Goal: Information Seeking & Learning: Check status

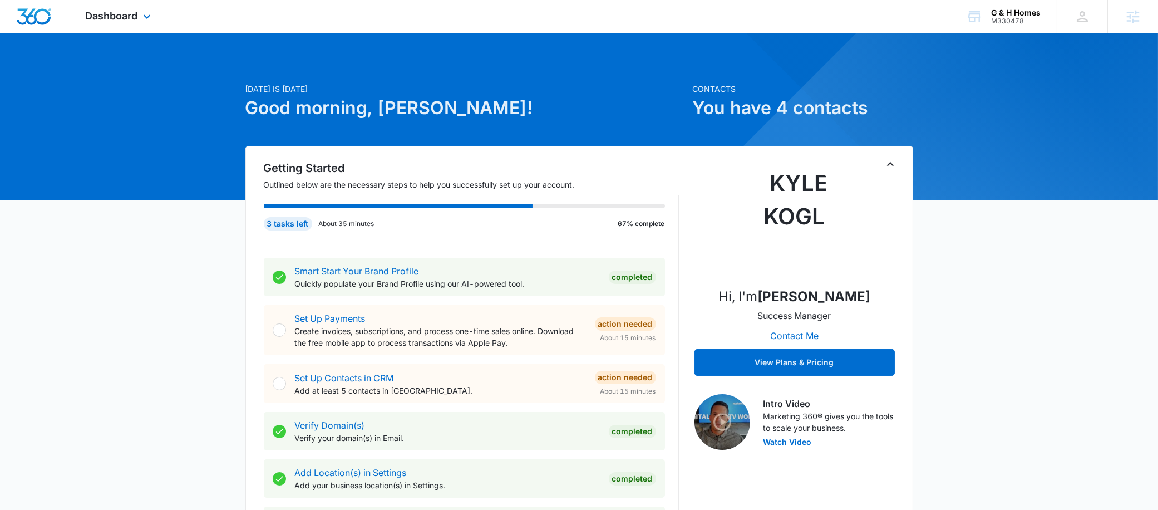
click at [139, 27] on div "Dashboard Apps Reputation Websites Forms CRM Email Social Payments POS Content …" at bounding box center [119, 16] width 102 height 33
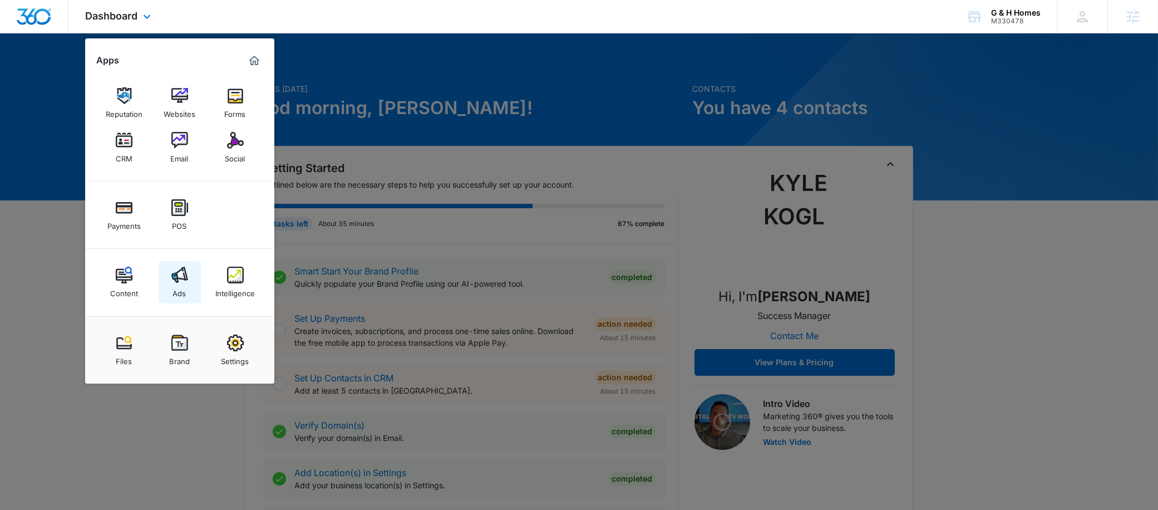
click at [179, 280] on img at bounding box center [179, 275] width 17 height 17
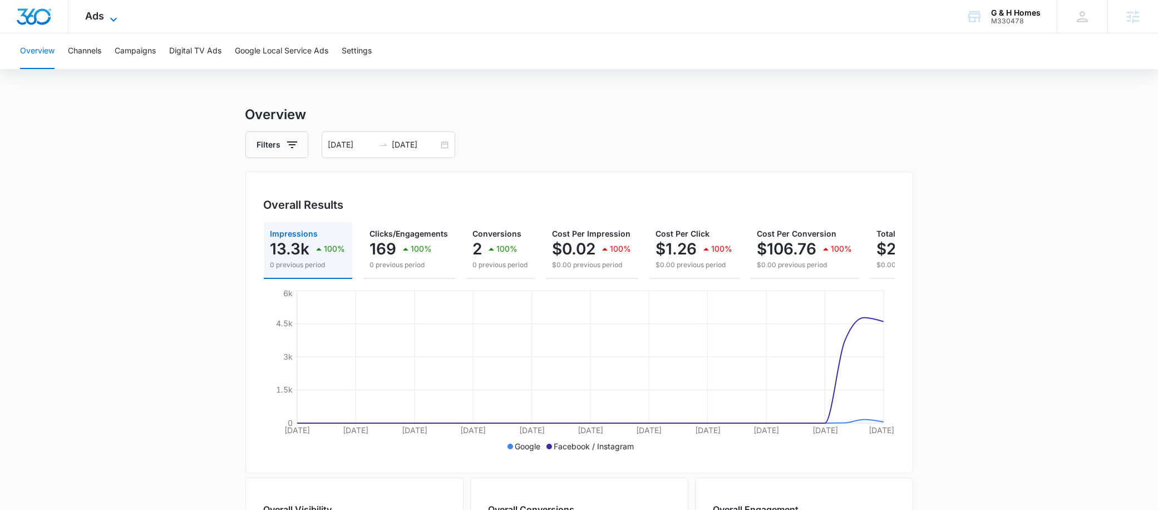
click at [98, 18] on span "Ads" at bounding box center [94, 16] width 19 height 12
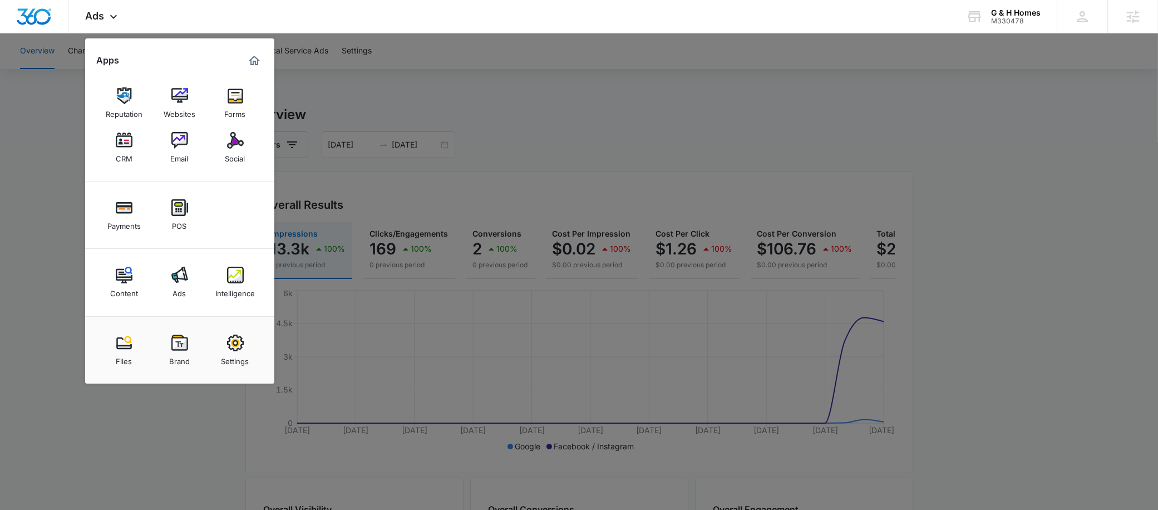
click at [536, 107] on div at bounding box center [579, 255] width 1158 height 510
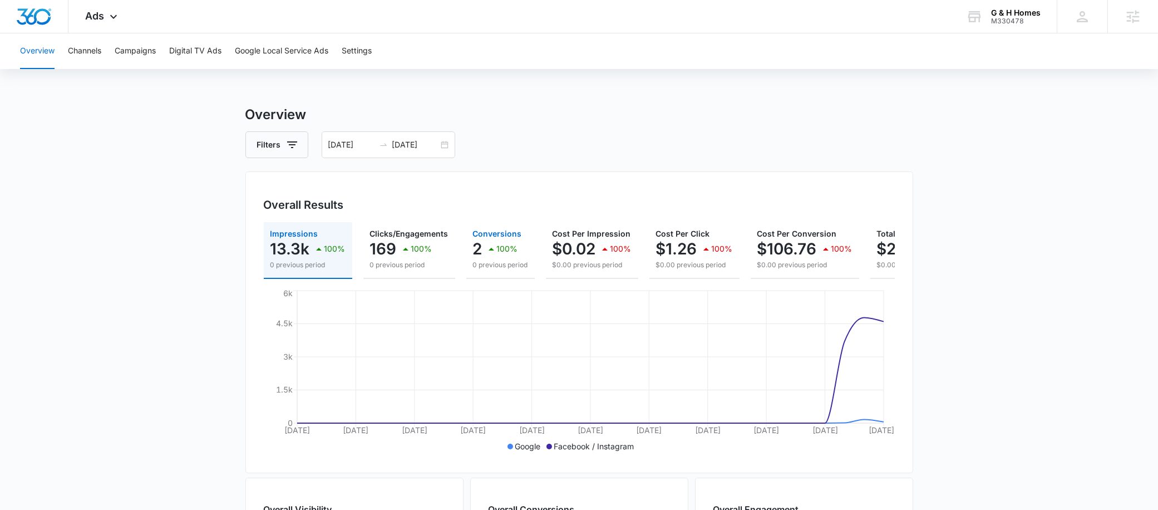
click at [493, 253] on icon "button" at bounding box center [491, 248] width 13 height 13
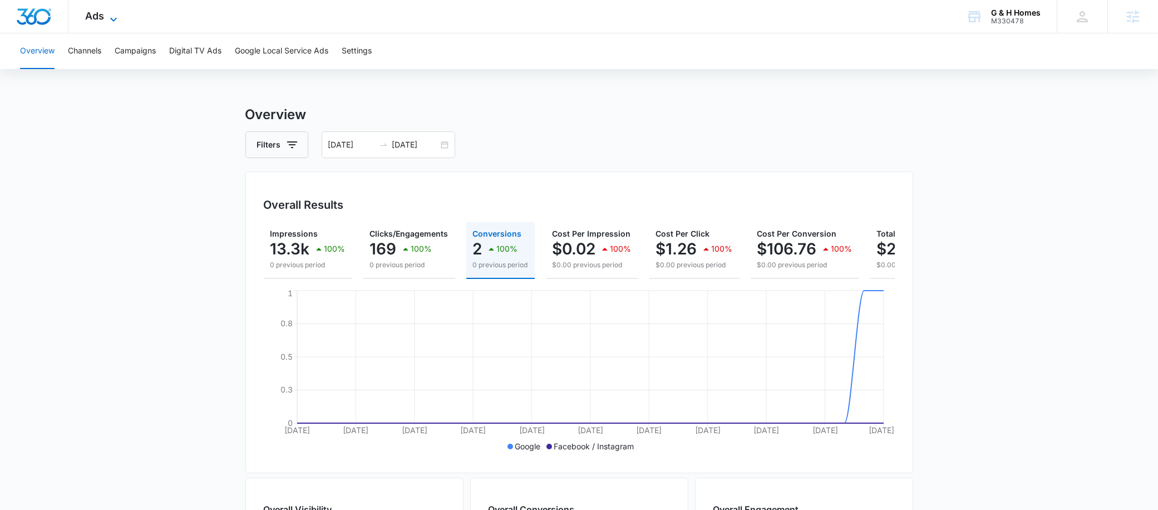
click at [88, 14] on span "Ads" at bounding box center [94, 16] width 19 height 12
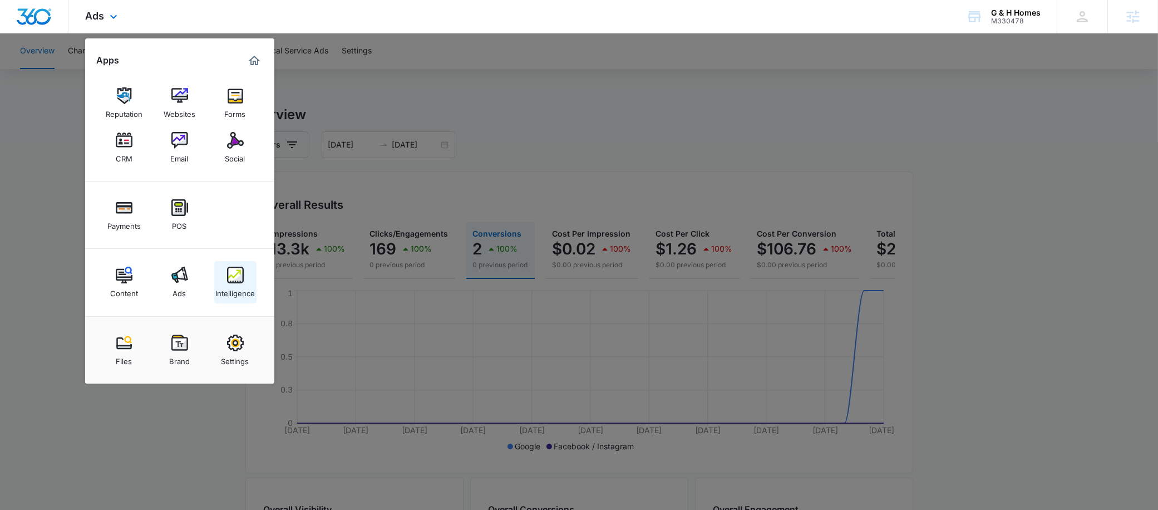
click at [240, 273] on img at bounding box center [235, 275] width 17 height 17
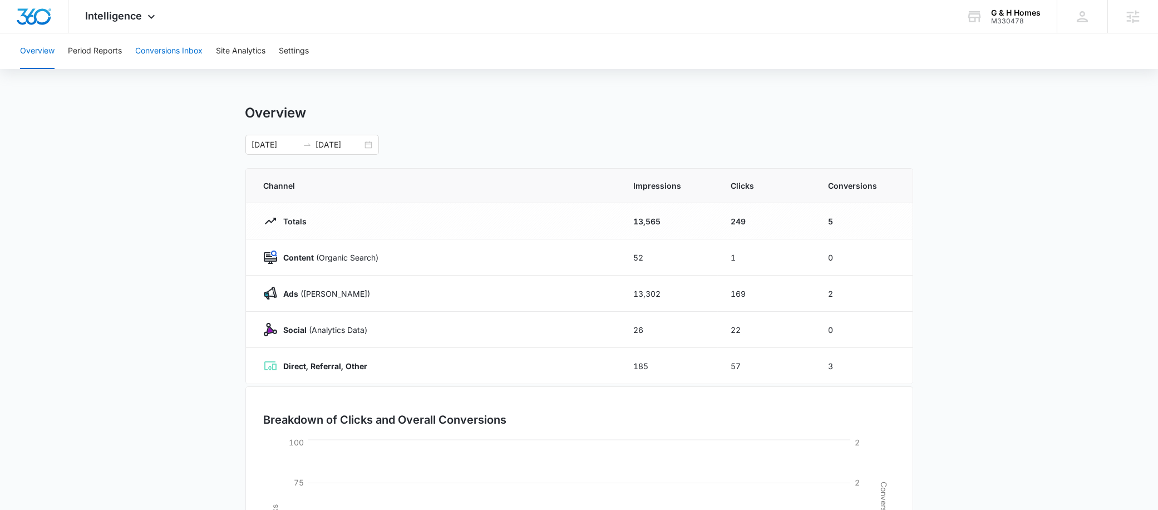
click at [178, 52] on button "Conversions Inbox" at bounding box center [168, 51] width 67 height 36
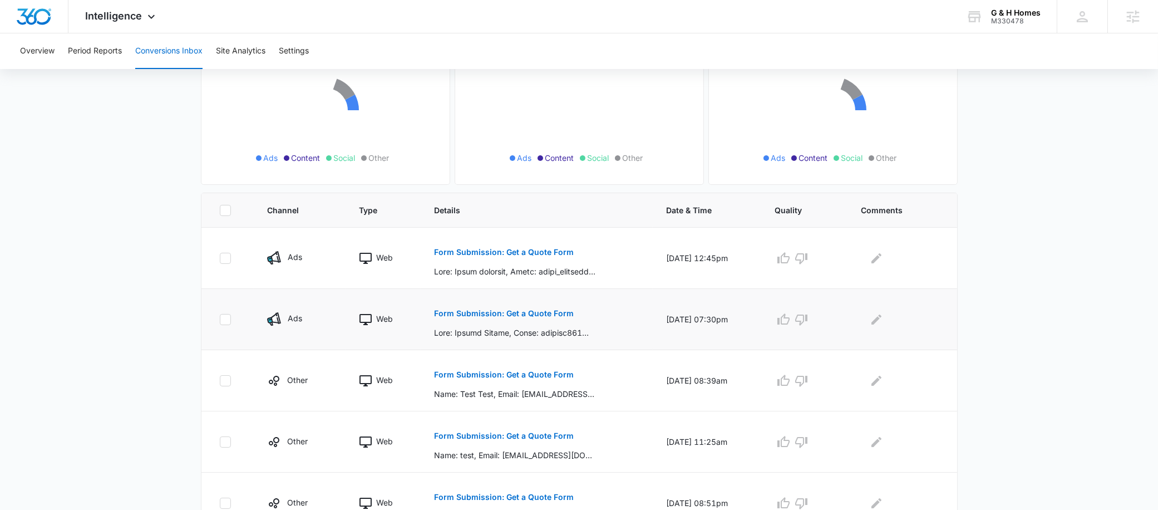
scroll to position [171, 0]
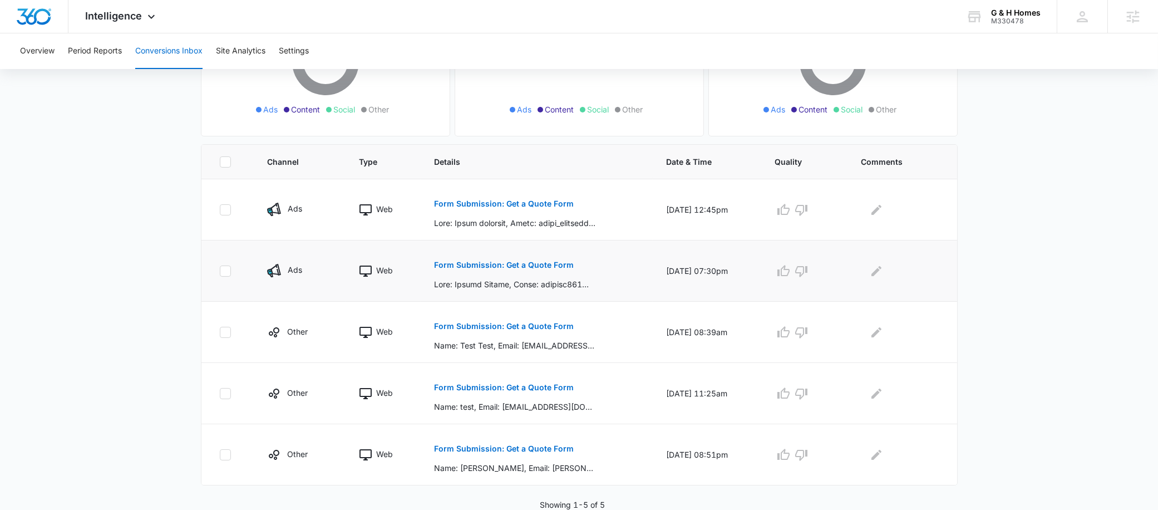
click at [505, 261] on p "Form Submission: Get a Quote Form" at bounding box center [504, 265] width 140 height 8
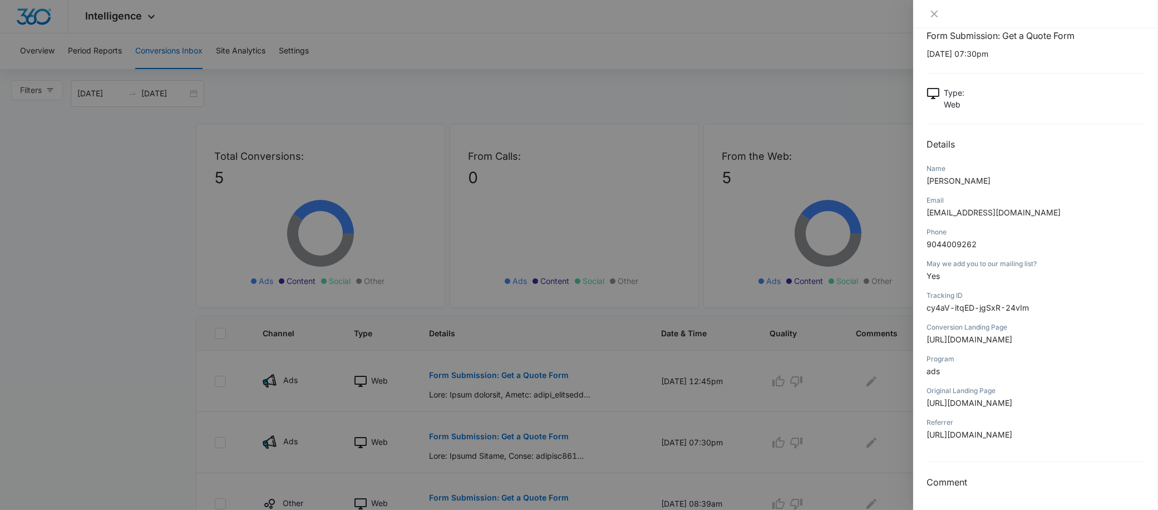
scroll to position [0, 0]
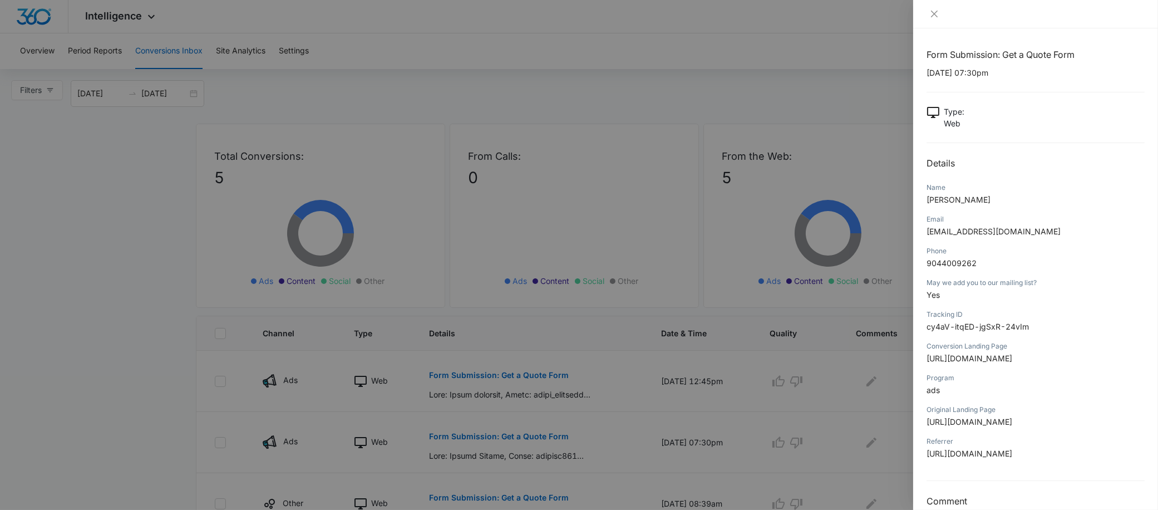
click at [631, 329] on div at bounding box center [579, 255] width 1158 height 510
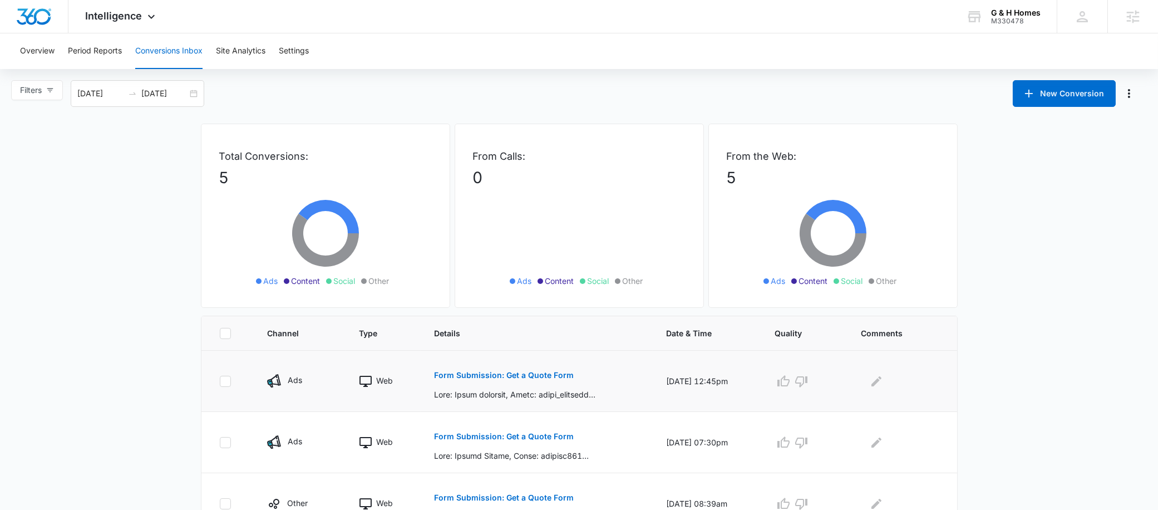
click at [509, 373] on p "Form Submission: Get a Quote Form" at bounding box center [504, 375] width 140 height 8
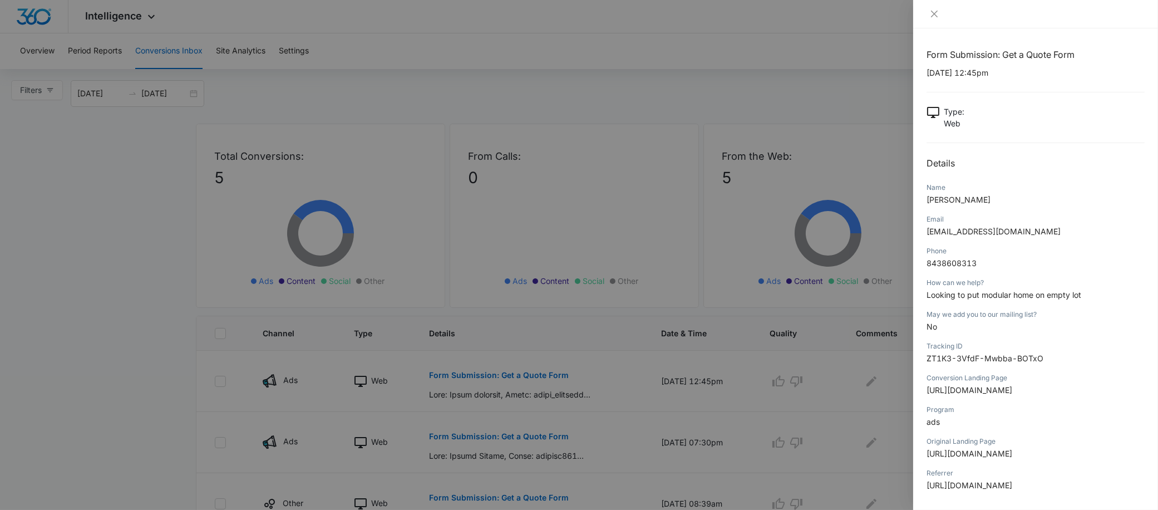
click at [669, 98] on div at bounding box center [579, 255] width 1158 height 510
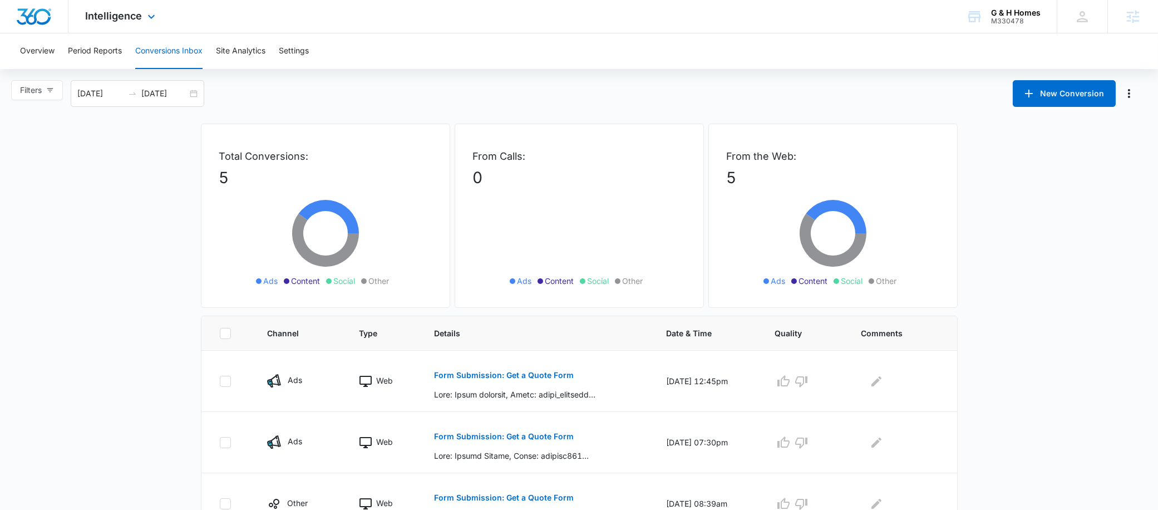
click at [106, 26] on div "Intelligence Apps Reputation Websites Forms CRM Email Social Payments POS Conte…" at bounding box center [121, 16] width 106 height 33
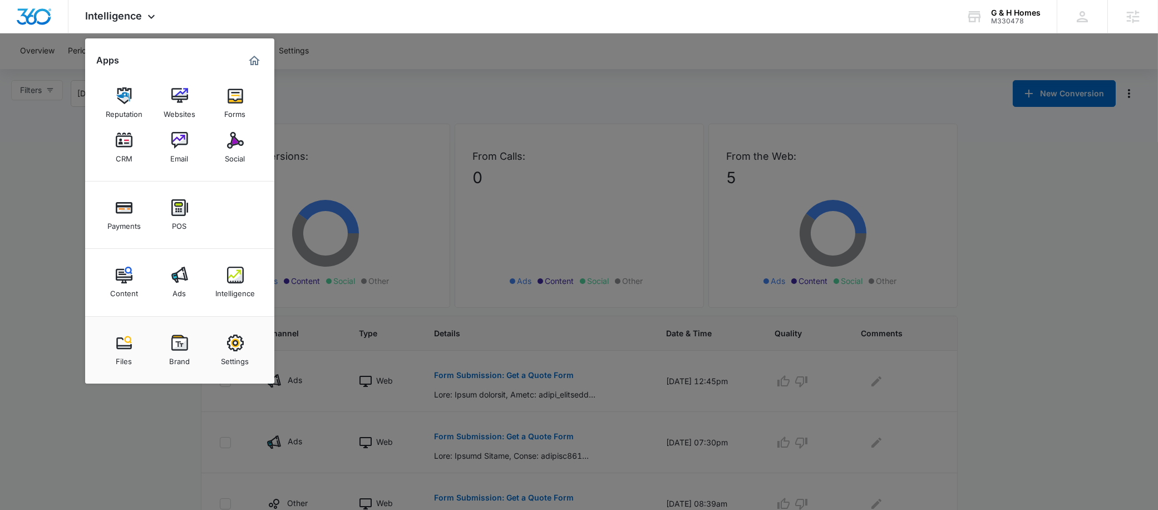
click at [397, 83] on div at bounding box center [579, 255] width 1158 height 510
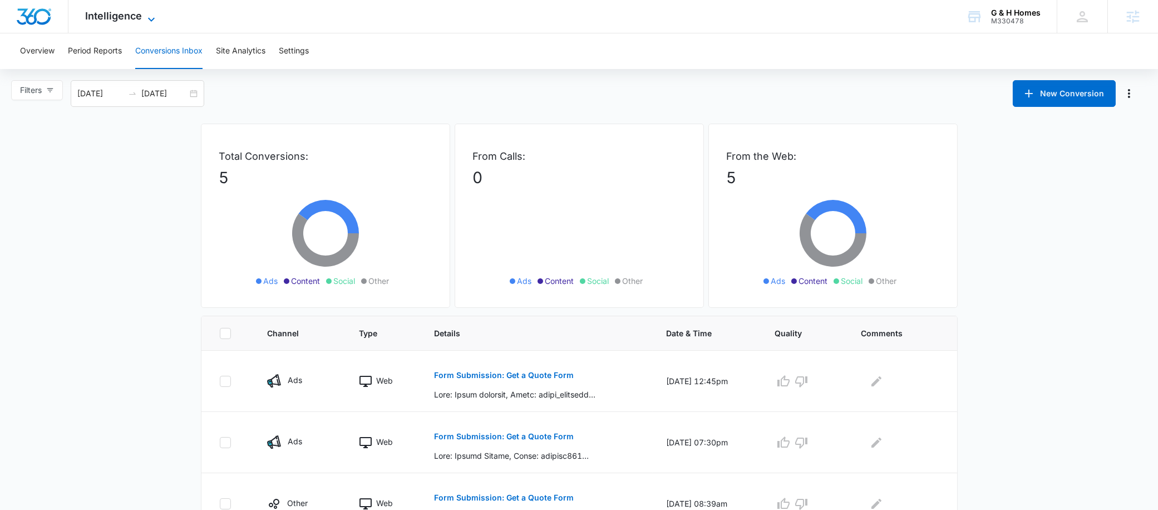
click at [137, 11] on span "Intelligence" at bounding box center [113, 16] width 57 height 12
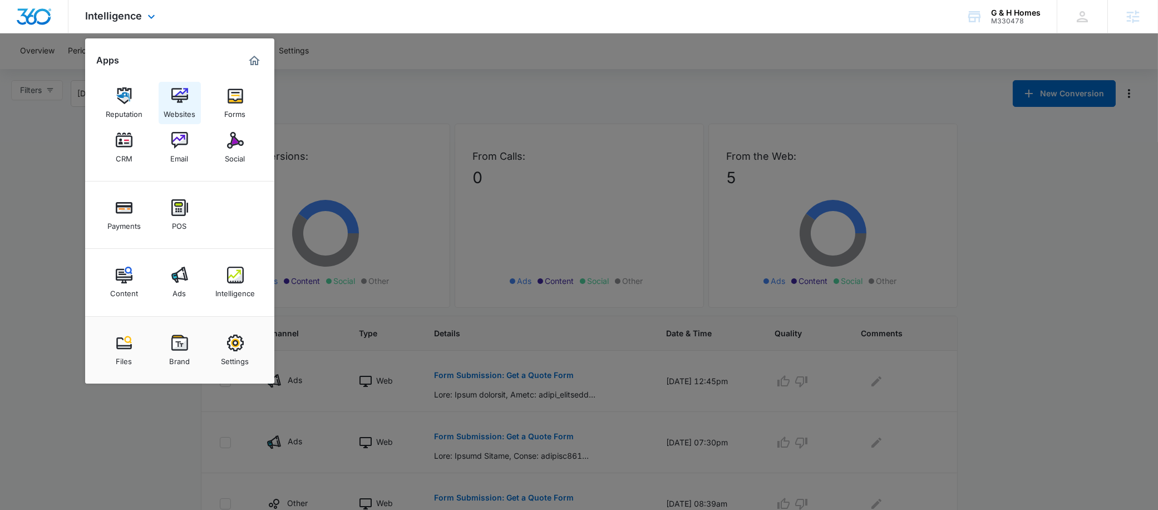
click at [189, 101] on link "Websites" at bounding box center [180, 103] width 42 height 42
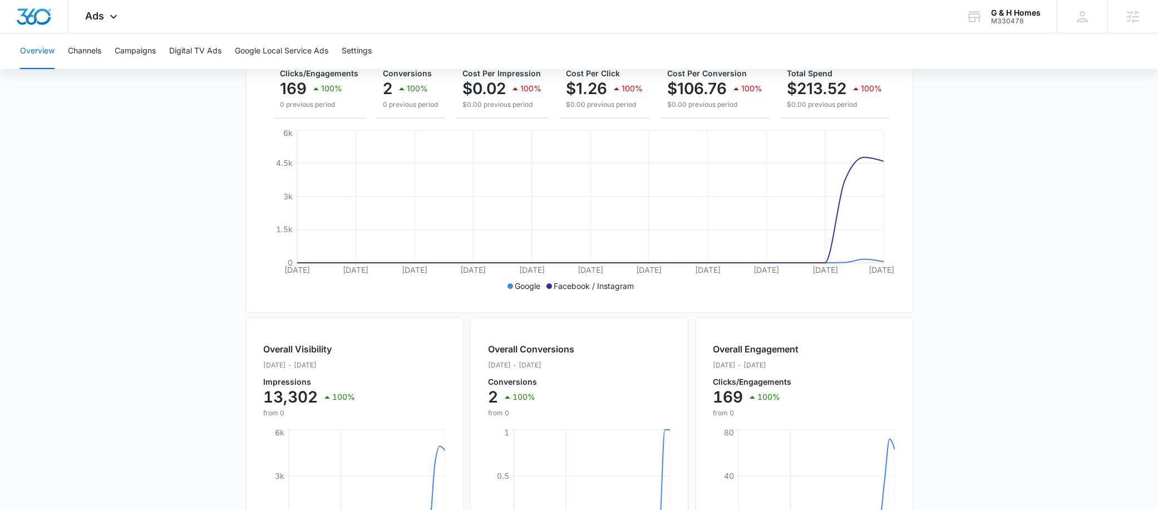
scroll to position [70, 0]
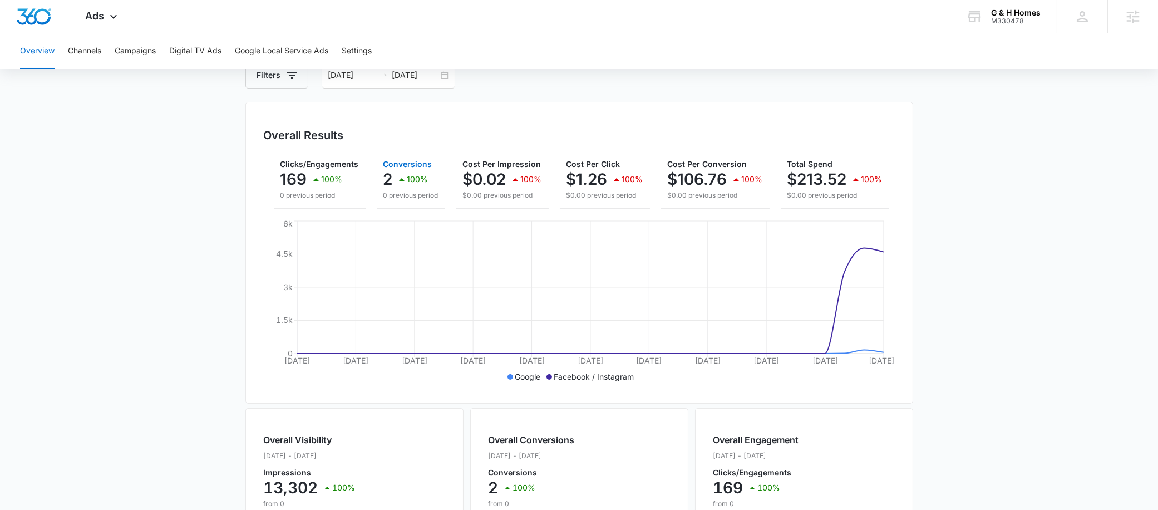
click at [377, 176] on button "Conversions 2 100% 0 previous period" at bounding box center [411, 180] width 68 height 57
